Goal: Transaction & Acquisition: Purchase product/service

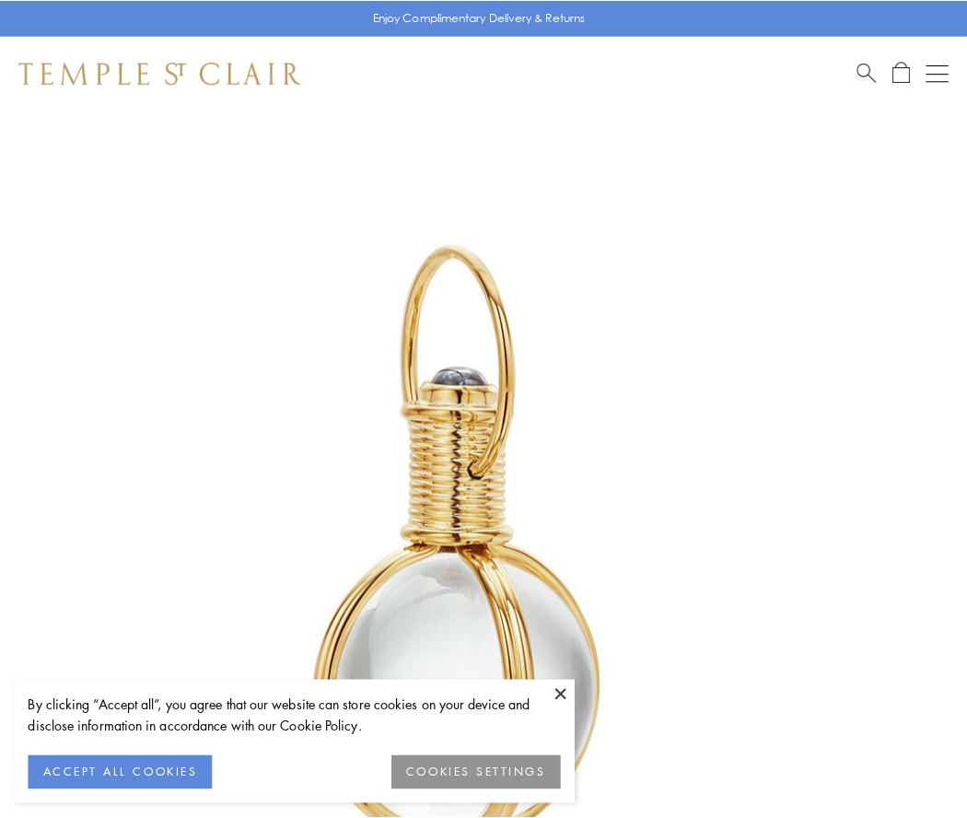
scroll to position [481, 0]
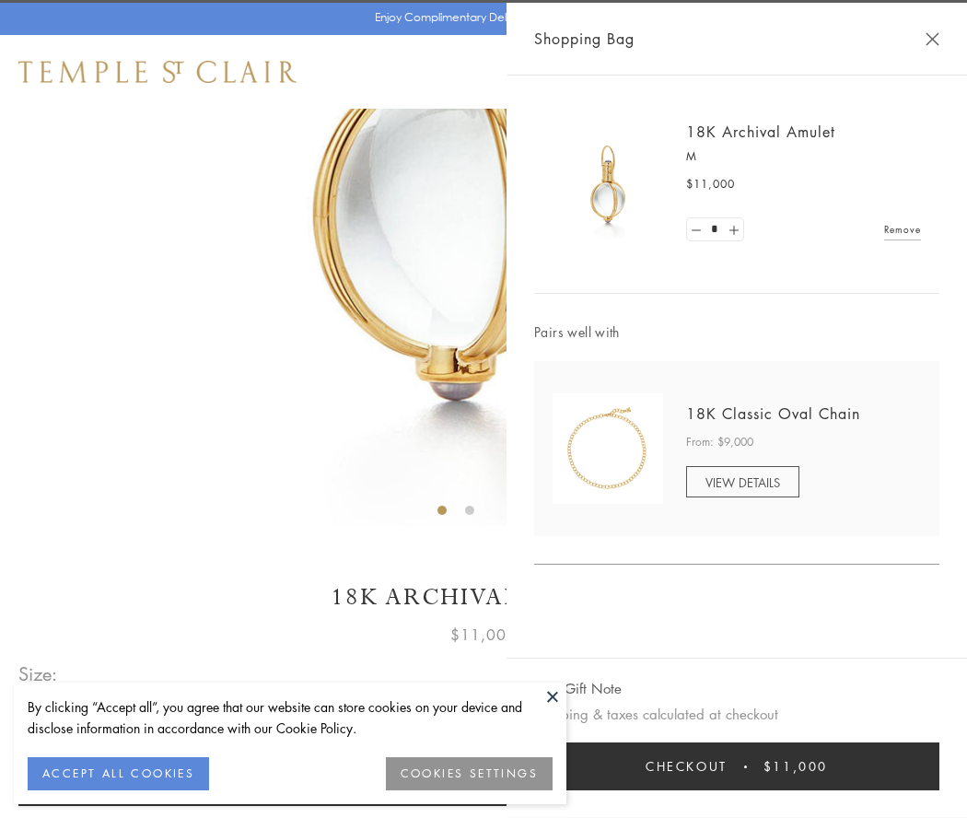
click at [737, 766] on button "Checkout $11,000" at bounding box center [736, 766] width 405 height 48
